Goal: Entertainment & Leisure: Consume media (video, audio)

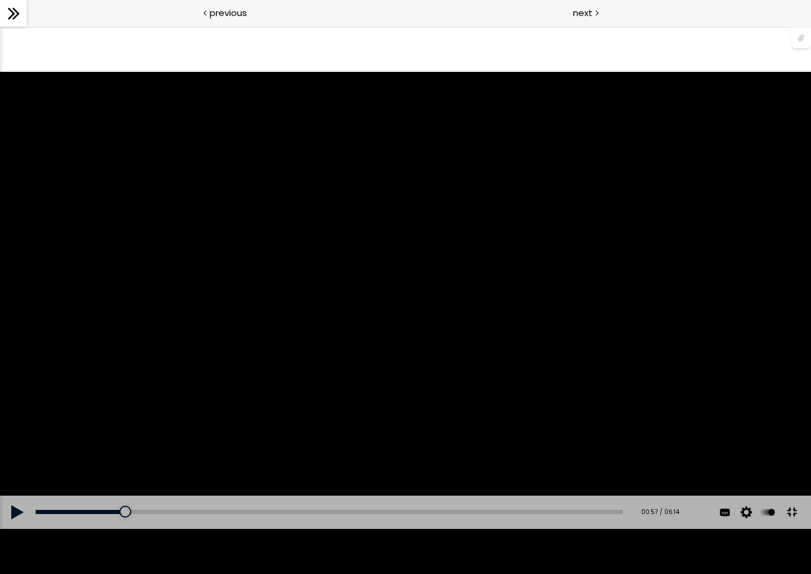
click at [8, 529] on button at bounding box center [18, 512] width 36 height 33
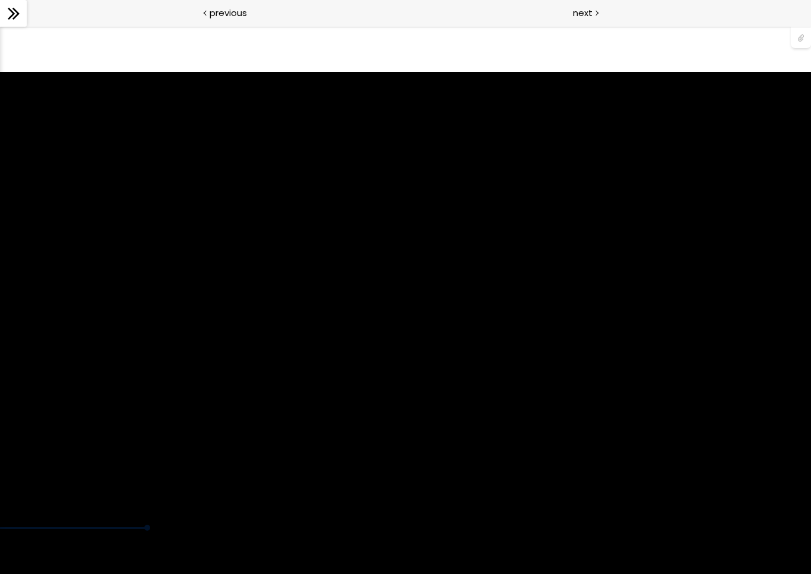
click at [652, 445] on div "使用的生咖啡豆数量：600克 您可以点击上方的 📎 下载烘焙曲线。 使用的生咖啡豆数量：600克" at bounding box center [405, 300] width 811 height 456
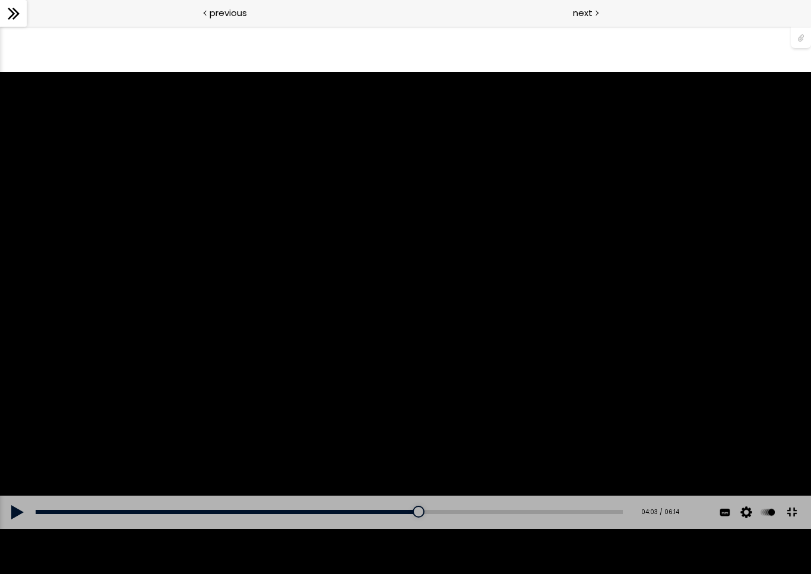
click at [20, 529] on button at bounding box center [18, 512] width 36 height 33
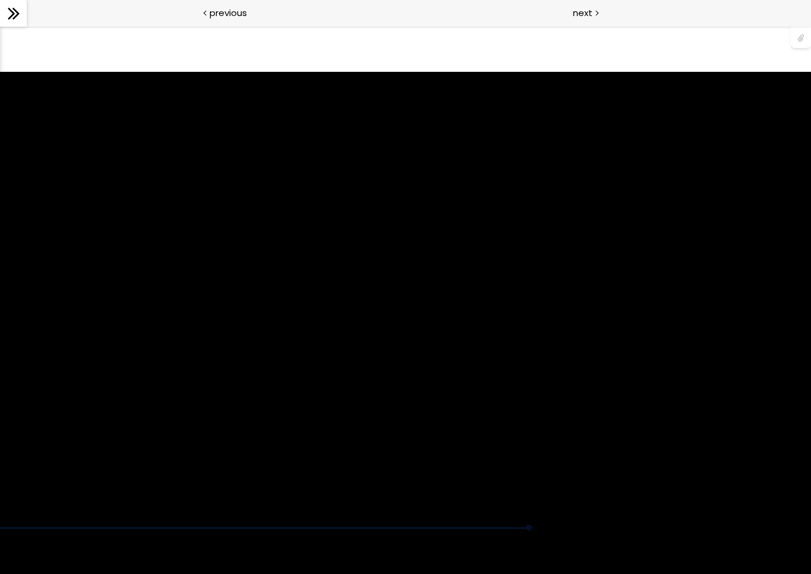
click at [471, 526] on div "使用的生咖啡豆数量：600克 您可以点击上方的 📎 下载烘焙曲线。 使用的生咖啡豆数量：600克" at bounding box center [405, 300] width 811 height 456
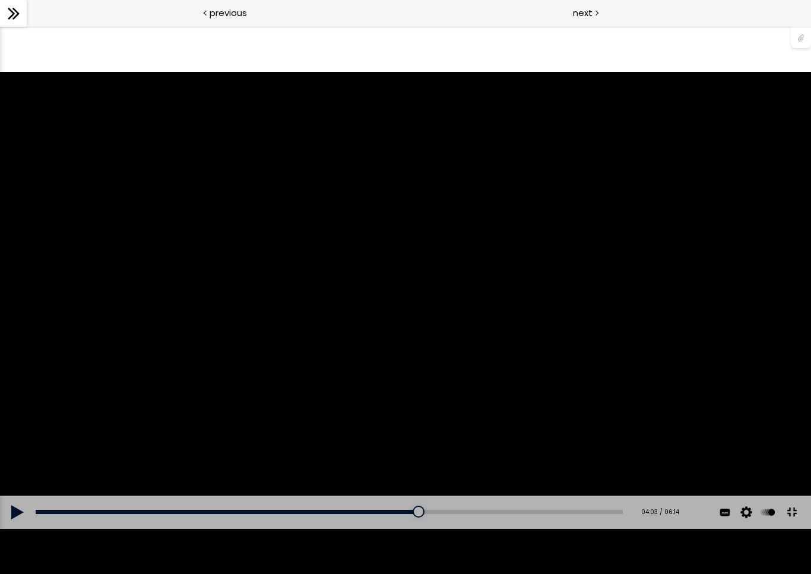
click at [12, 529] on button at bounding box center [18, 512] width 36 height 33
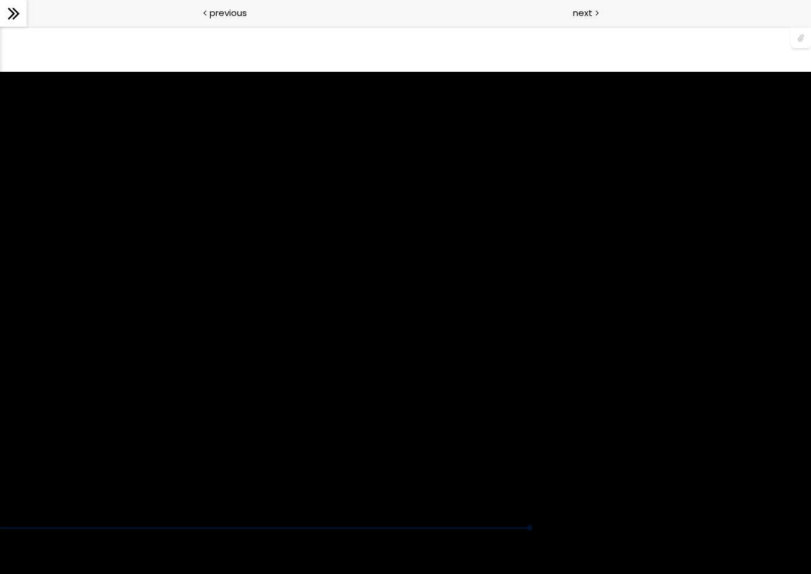
click at [447, 528] on div "使用的生咖啡豆数量：600克 您可以点击上方的 📎 下载烘焙曲线。 使用的生咖啡豆数量：600克" at bounding box center [405, 300] width 811 height 456
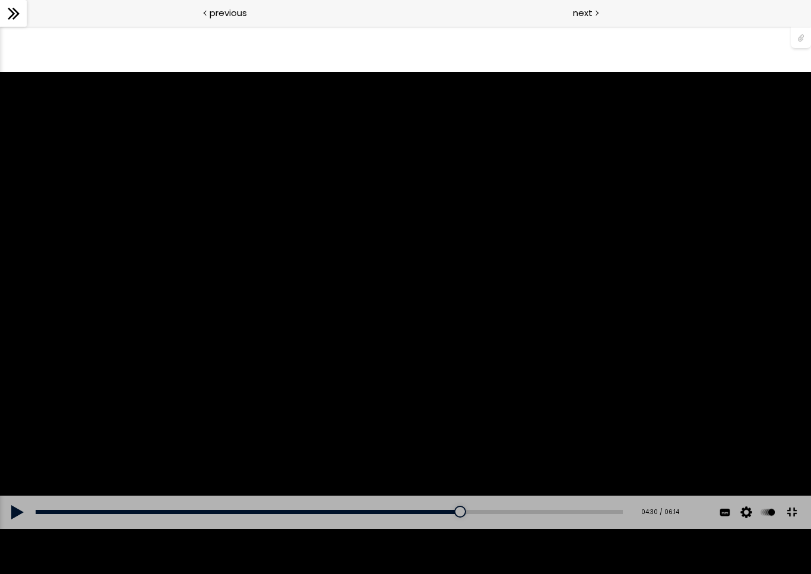
click at [16, 529] on button at bounding box center [18, 512] width 36 height 33
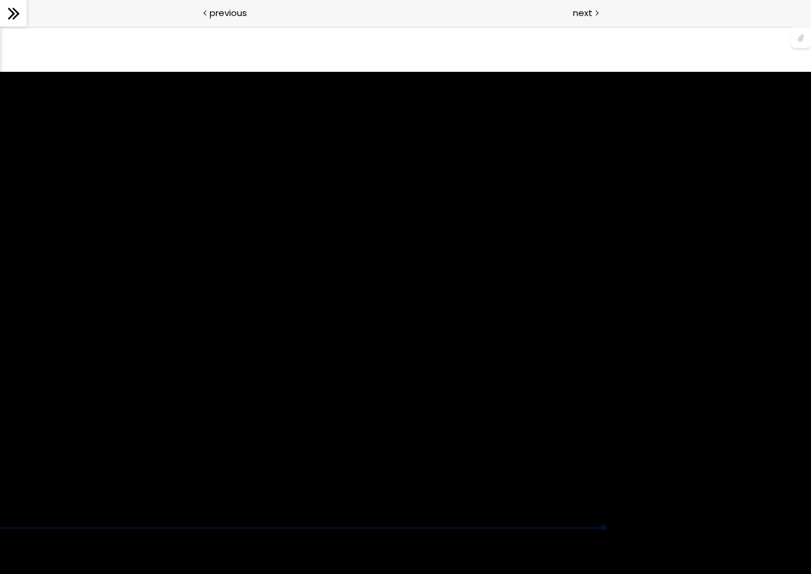
click at [119, 528] on div "使用的生咖啡豆数量：600克 您可以点击上方的 📎 下载烘焙曲线。 使用的生咖啡豆数量：600克" at bounding box center [405, 300] width 811 height 456
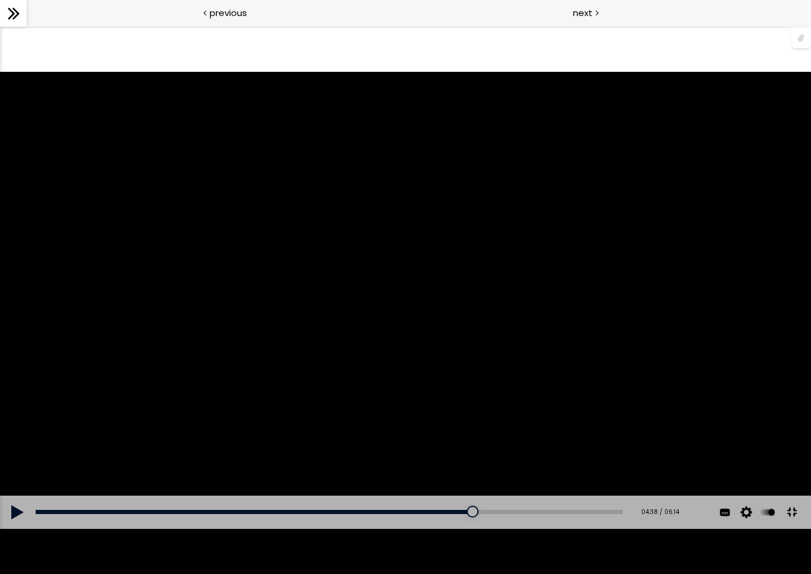
click at [7, 529] on button at bounding box center [18, 512] width 36 height 33
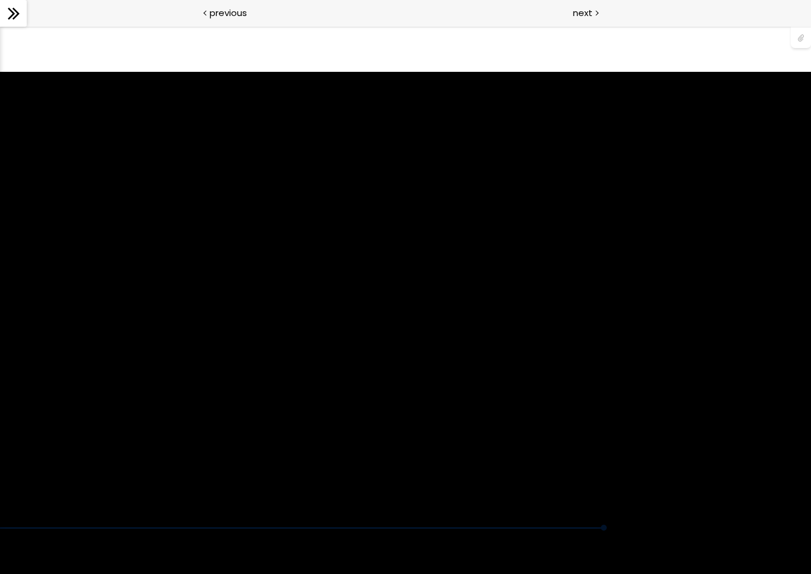
click at [706, 386] on div "使用的生咖啡豆数量：600克 您可以点击上方的 📎 下载烘焙曲线。 使用的生咖啡豆数量：600克" at bounding box center [405, 300] width 811 height 456
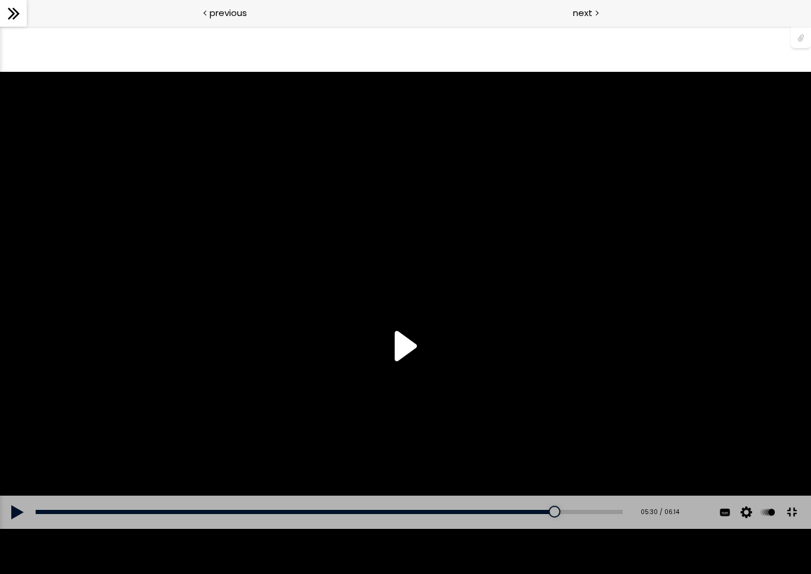
click at [705, 388] on div "使用的生咖啡豆数量：600克 您可以点击上方的 📎 下载烘焙曲线。 使用的生咖啡豆数量：600克" at bounding box center [405, 300] width 811 height 456
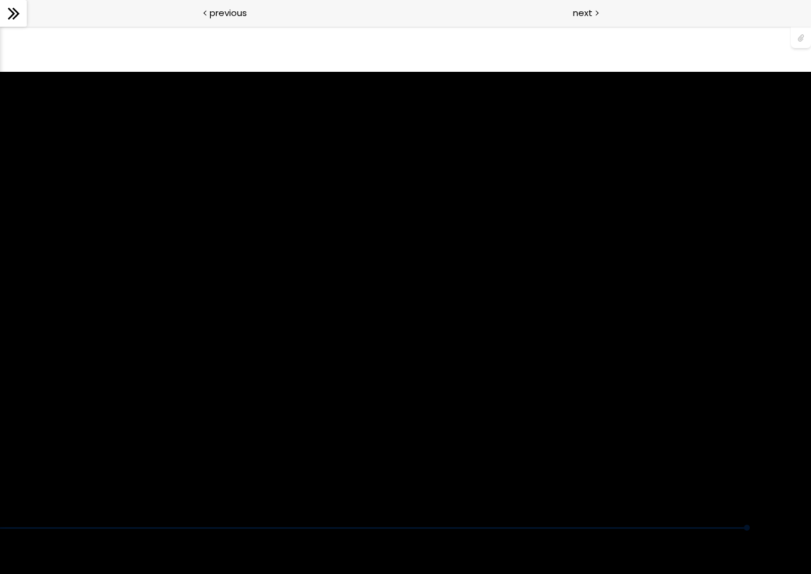
click at [508, 429] on div "使用的生咖啡豆数量：600克 您可以点击上方的 📎 下载烘焙曲线。 使用的生咖啡豆数量：600克" at bounding box center [405, 300] width 811 height 456
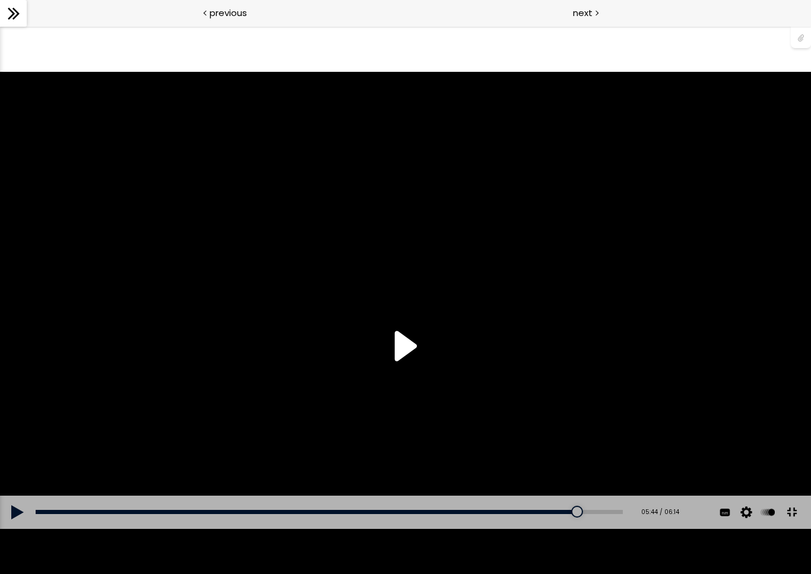
click at [29, 529] on button at bounding box center [18, 512] width 36 height 33
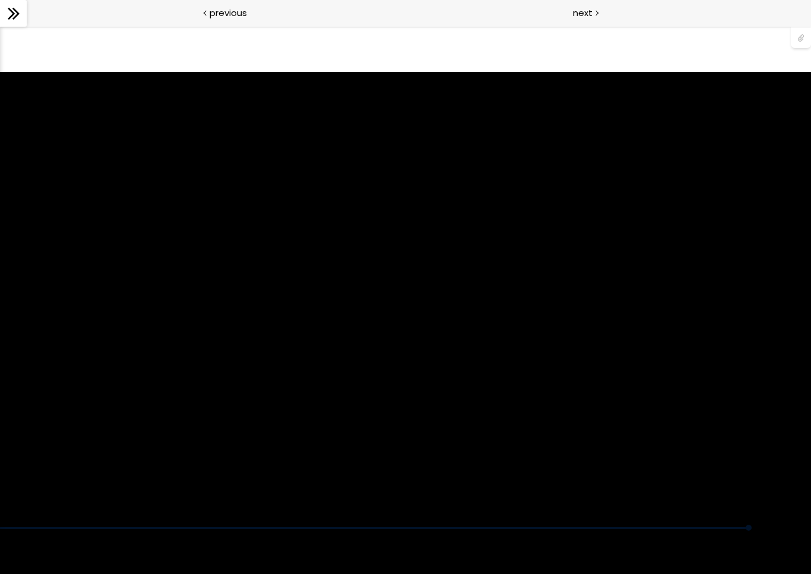
click at [562, 526] on div "使用的生咖啡豆数量：600克 您可以点击上方的 📎 下载烘焙曲线。 使用的生咖啡豆数量：600克" at bounding box center [405, 300] width 811 height 456
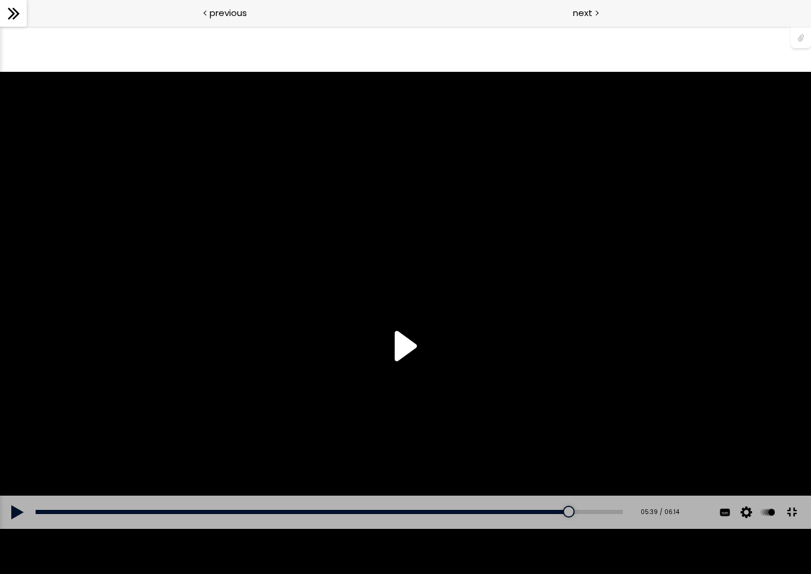
click at [410, 310] on div "使用的生咖啡豆数量：600克 您可以点击上方的 📎 下载烘焙曲线。 使用的生咖啡豆数量：600克" at bounding box center [405, 300] width 811 height 456
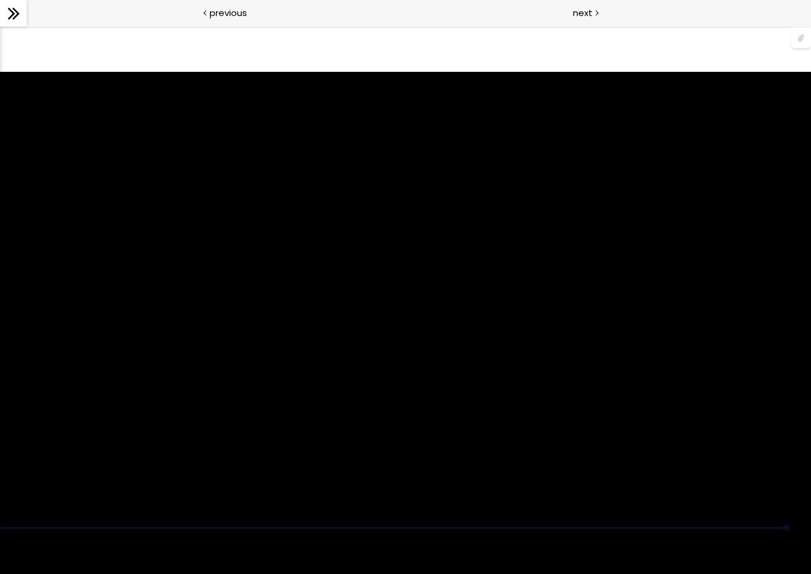
click at [588, 528] on div "使用的生咖啡豆数量：600克 您可以点击上方的 📎 下载烘焙曲线。 使用的生咖啡豆数量：600克" at bounding box center [405, 300] width 811 height 456
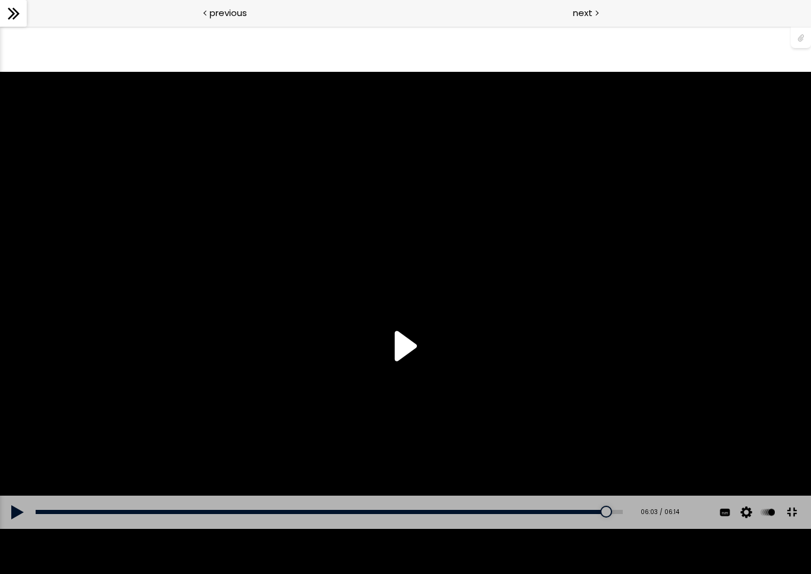
click at [635, 519] on div "使用的生咖啡豆数量：600克 您可以点击上方的 📎 下载烘焙曲线。 使用的生咖啡豆数量：600克" at bounding box center [405, 300] width 811 height 456
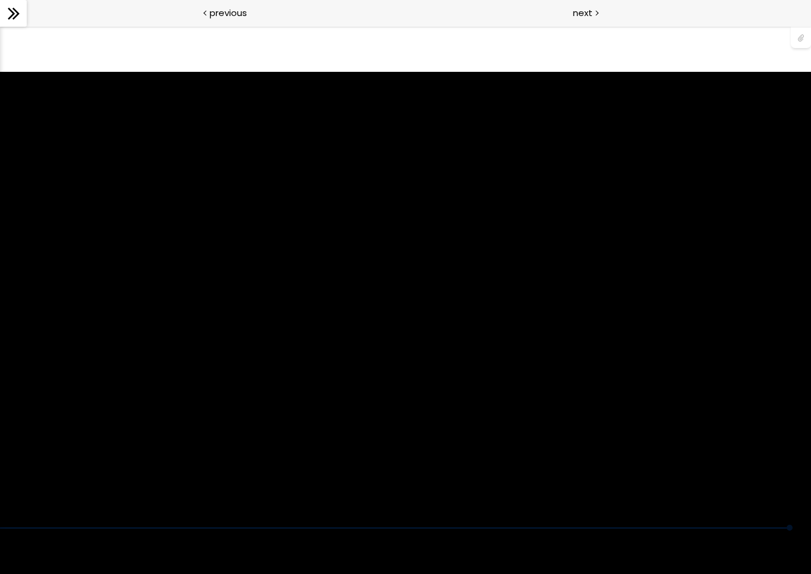
click at [642, 519] on div "使用的生咖啡豆数量：600克 您可以点击上方的 📎 下载烘焙曲线。 使用的生咖啡豆数量：600克" at bounding box center [405, 300] width 811 height 456
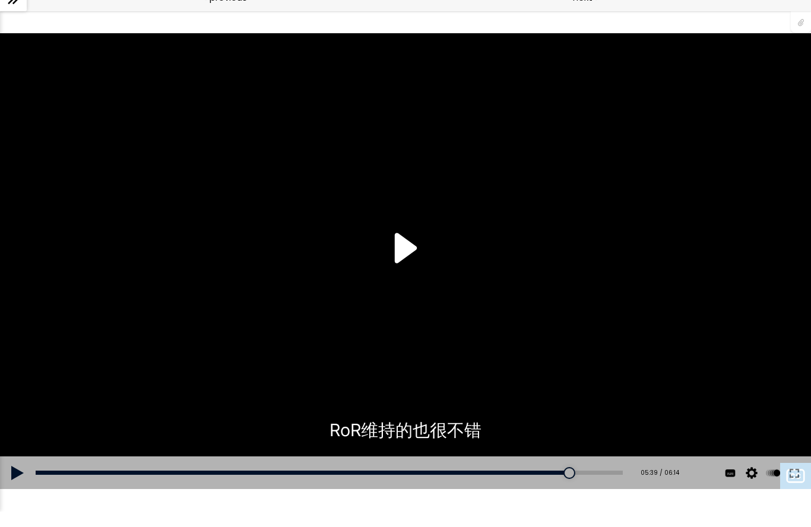
click at [418, 254] on div "使用的生咖啡豆数量：600克 您可以点击上方的 📎 下载烘焙曲线。 使用的生咖啡豆数量：600克" at bounding box center [405, 261] width 811 height 456
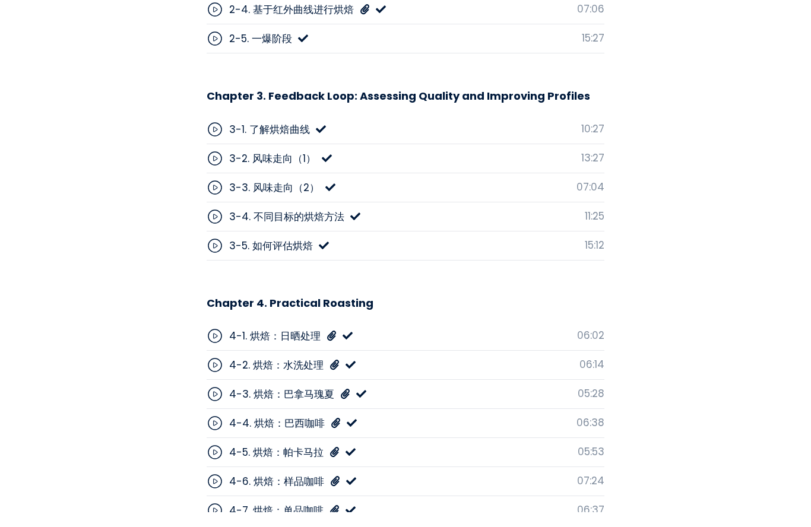
scroll to position [3933, 0]
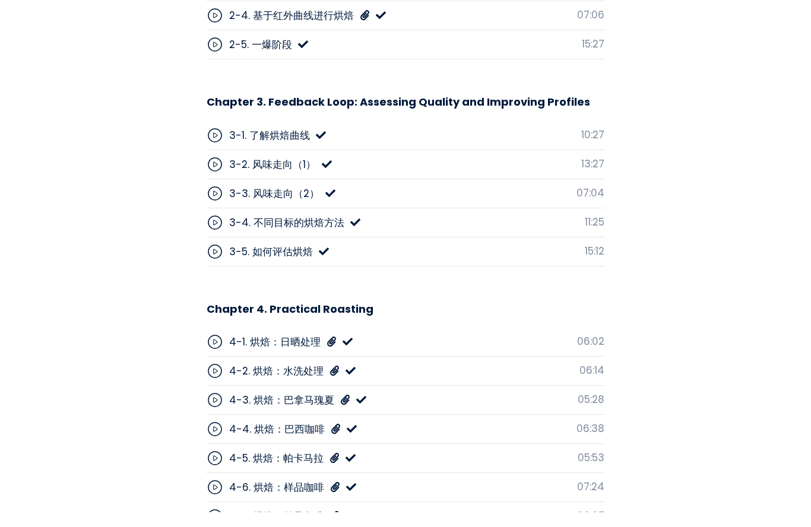
click at [524, 343] on div "4-1. 烘焙：日晒处理 06:02" at bounding box center [406, 357] width 398 height 29
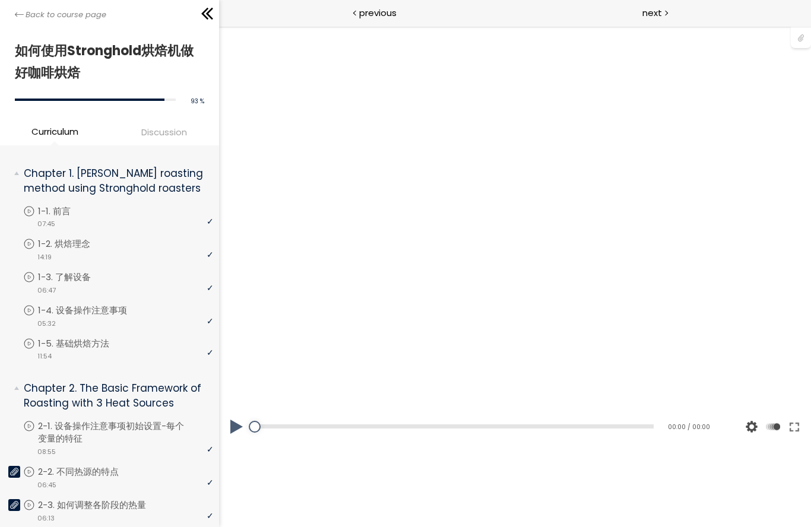
click at [234, 443] on button at bounding box center [237, 426] width 36 height 33
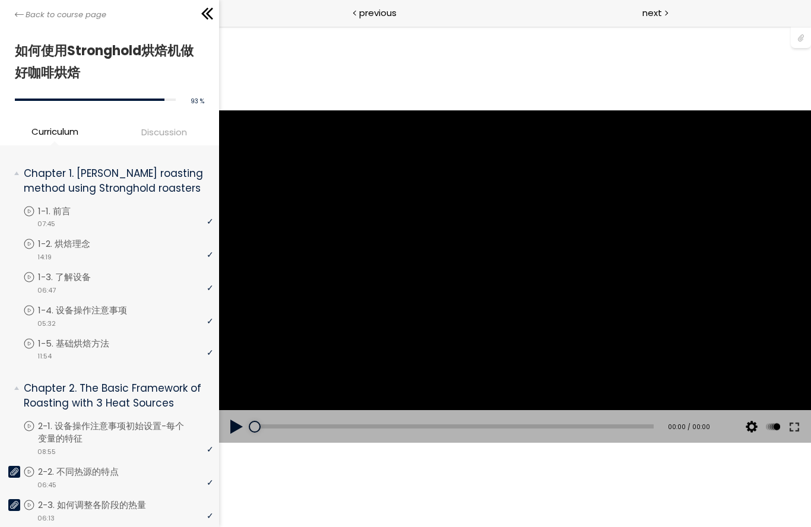
click at [230, 427] on button at bounding box center [237, 426] width 36 height 33
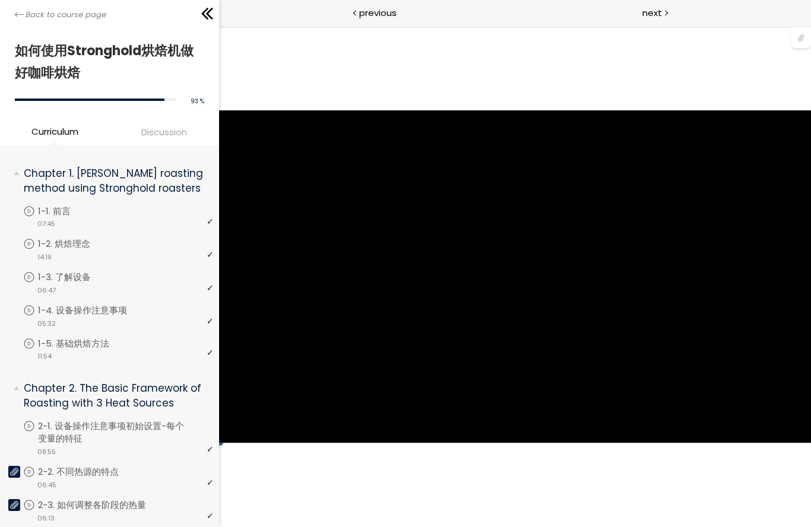
click at [706, 334] on div "使用的生咖啡豆数量：600克 您可以点击上方的 📎 下载烘焙曲线。 使用的生咖啡豆数量：600克" at bounding box center [515, 276] width 592 height 333
